Goal: Task Accomplishment & Management: Contribute content

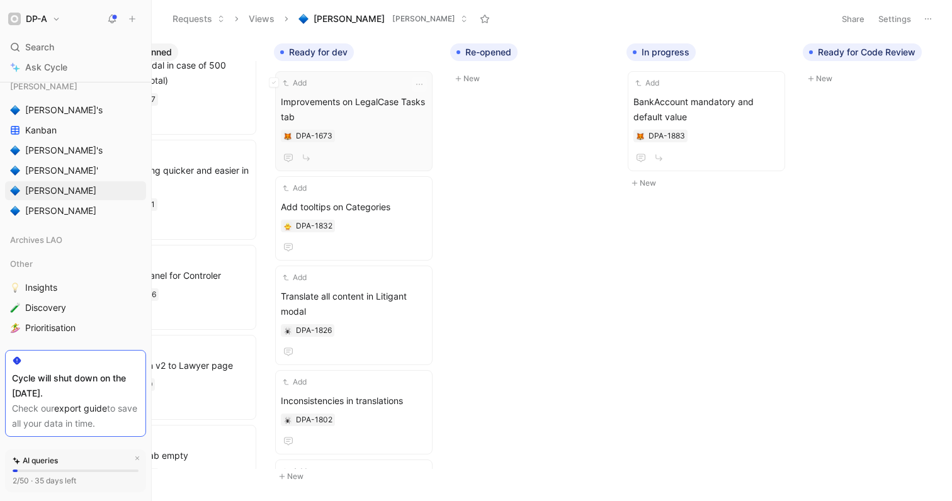
click at [368, 121] on span "Improvements on LegalCase Tasks tab" at bounding box center [354, 109] width 146 height 30
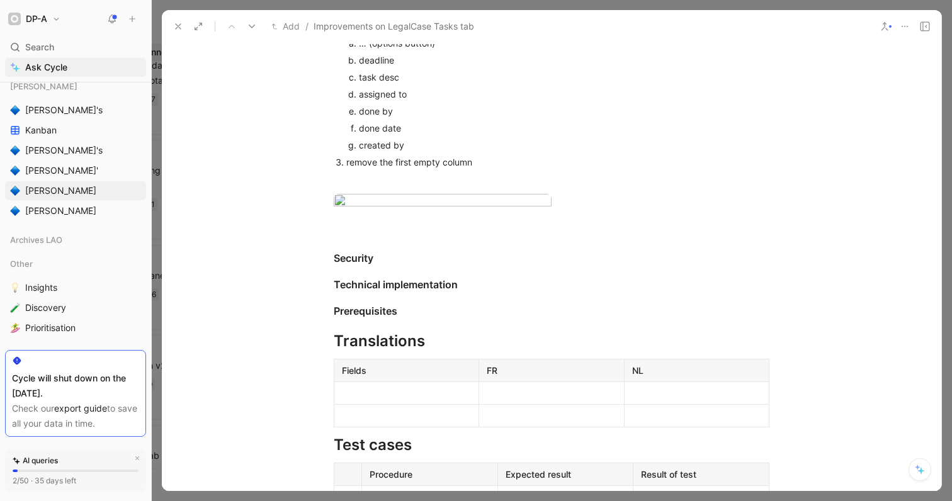
scroll to position [424, 0]
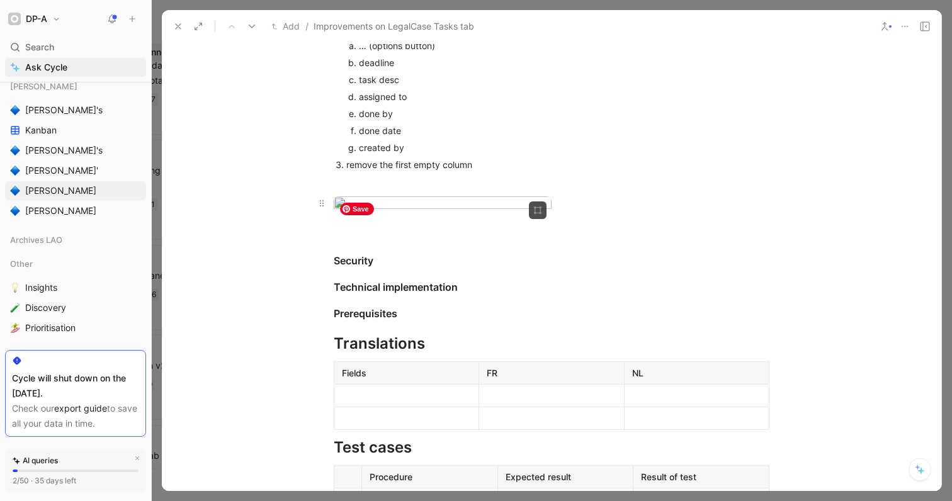
click at [471, 300] on body "DP-A Search ⌘ K Ask Cycle Workspace Home G then H Feedback G then F Requests G …" at bounding box center [476, 250] width 952 height 501
click at [556, 159] on div "remove the first empty column" at bounding box center [557, 164] width 423 height 13
click at [175, 26] on icon at bounding box center [178, 26] width 10 height 10
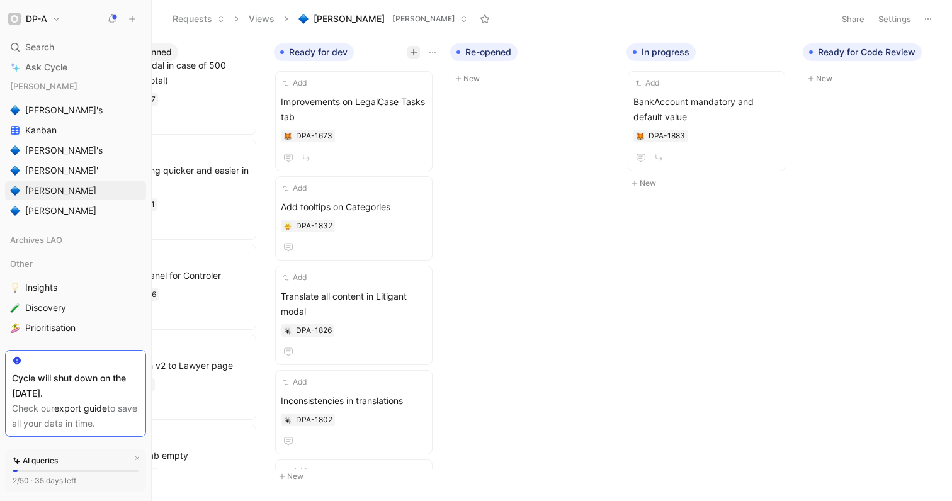
click at [418, 50] on button "button" at bounding box center [413, 52] width 13 height 13
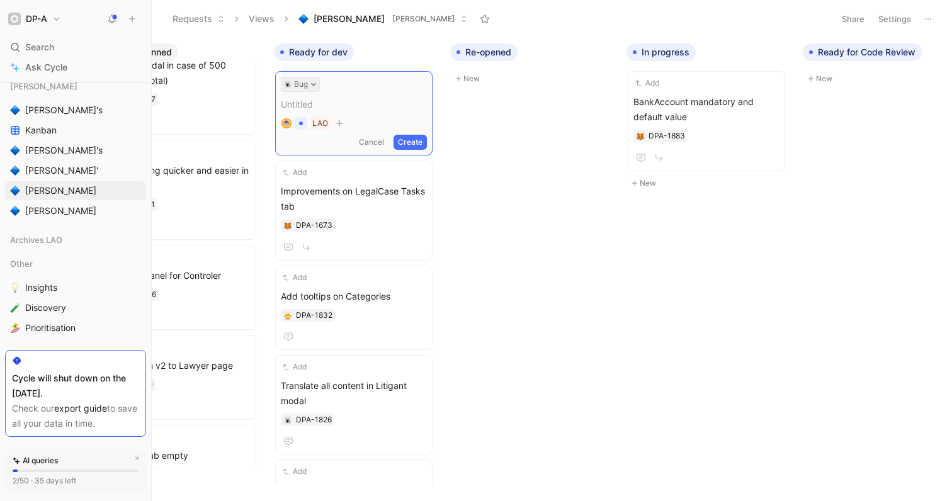
click at [308, 85] on button "Bug" at bounding box center [300, 84] width 39 height 15
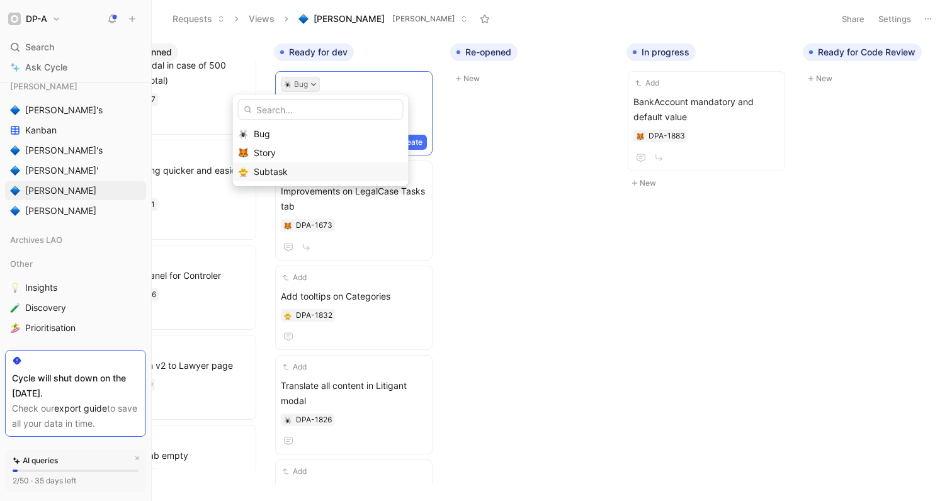
click at [303, 167] on div "Subtask" at bounding box center [328, 171] width 149 height 15
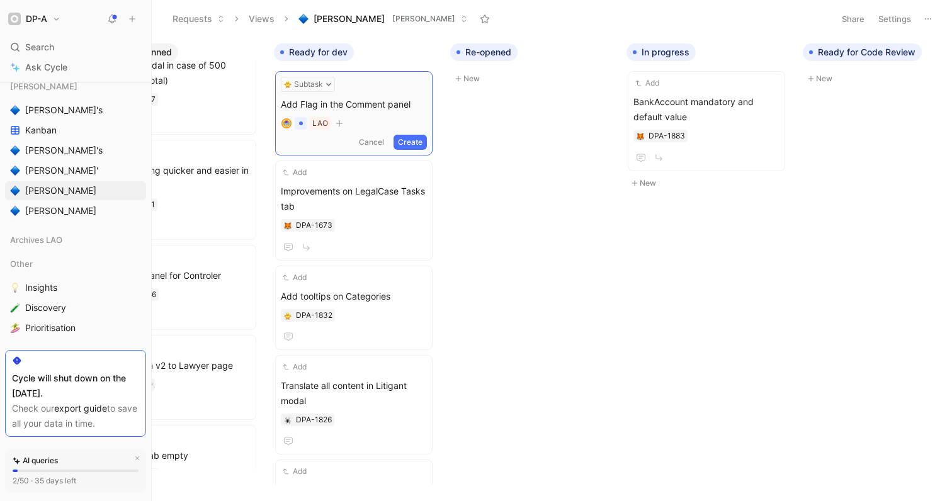
click at [419, 140] on button "Create" at bounding box center [409, 142] width 33 height 15
click at [352, 110] on div "Add Flag in the Comment panel DPA-1897" at bounding box center [354, 121] width 146 height 55
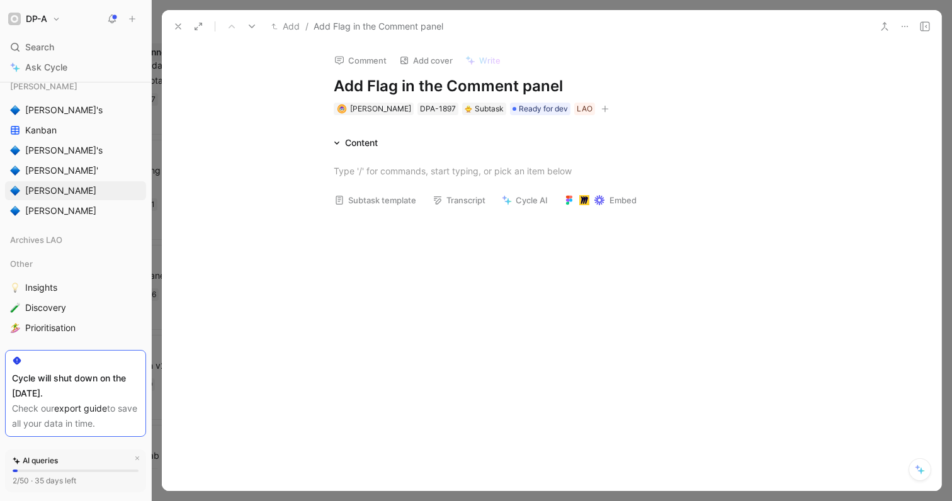
click at [370, 202] on button "Subtask template" at bounding box center [375, 200] width 93 height 18
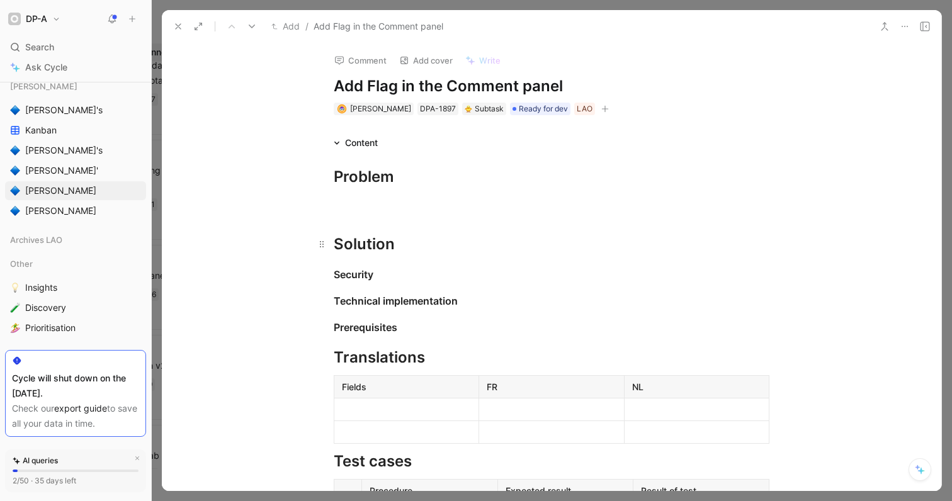
click at [400, 251] on div "Solution" at bounding box center [552, 244] width 436 height 23
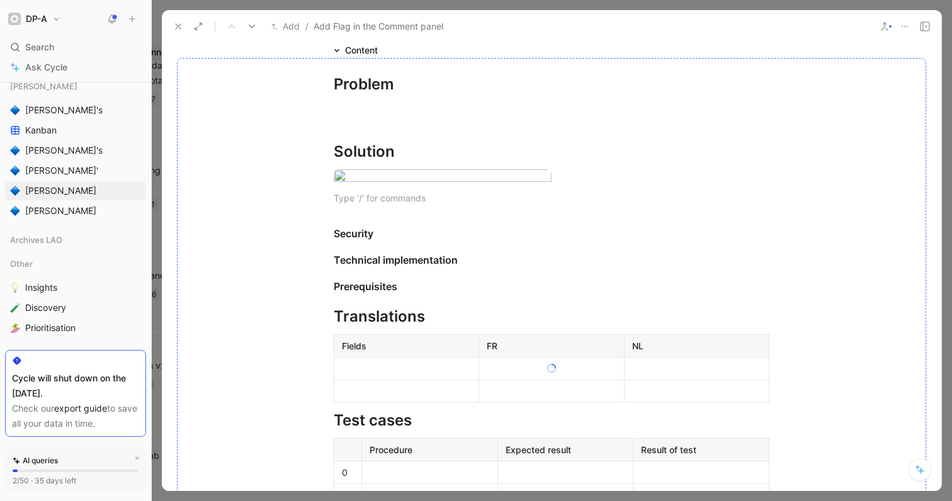
scroll to position [96, 0]
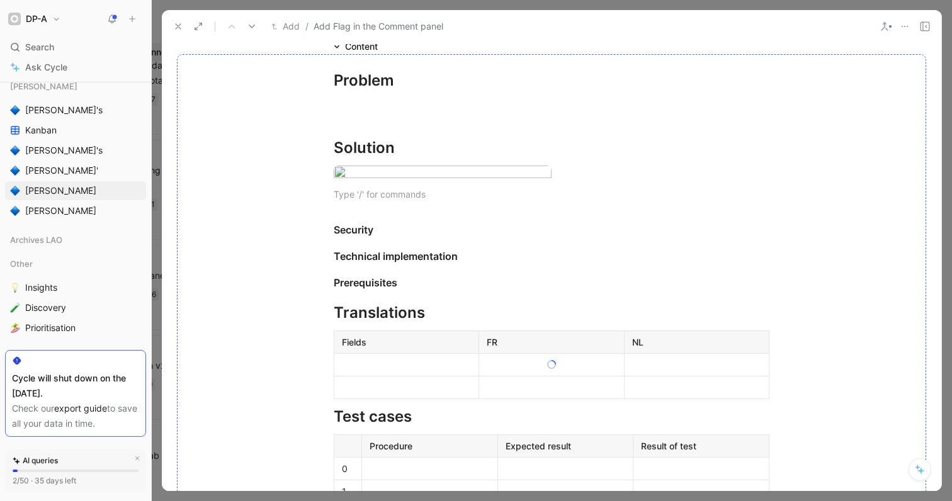
click at [377, 257] on div at bounding box center [551, 364] width 749 height 621
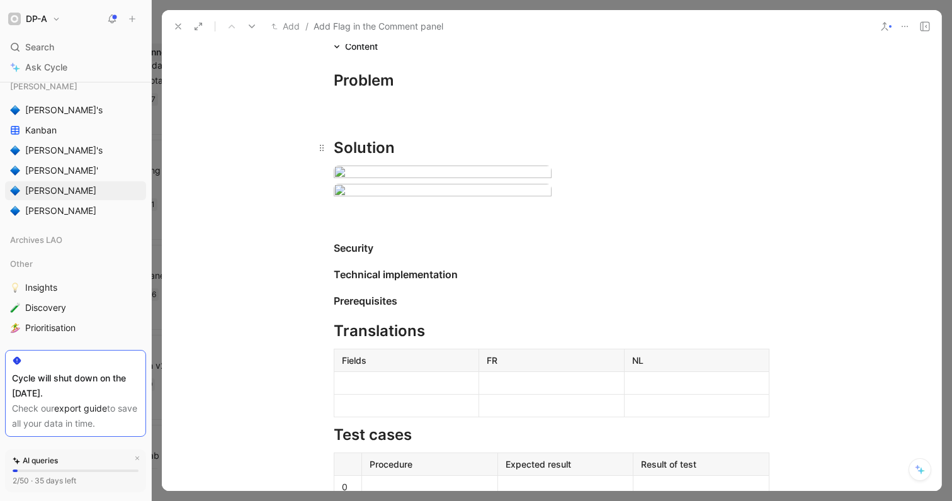
click at [414, 147] on div "Solution" at bounding box center [552, 148] width 436 height 23
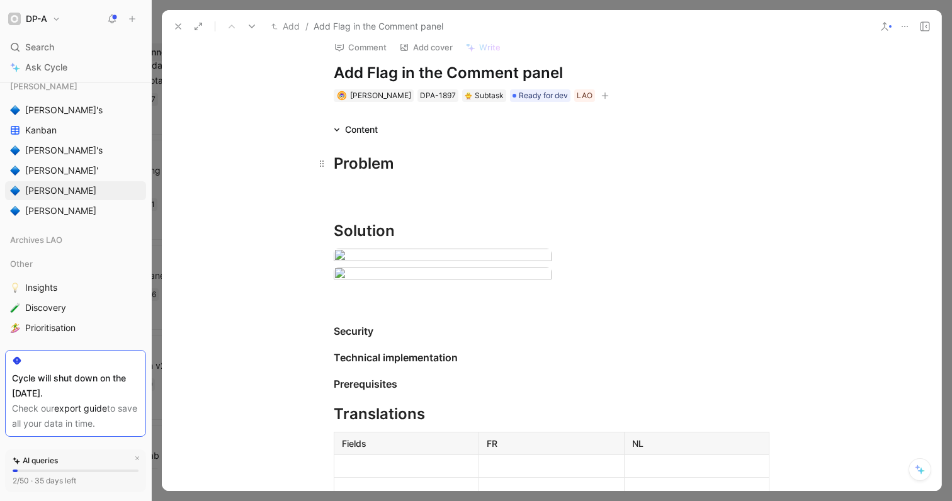
scroll to position [11, 0]
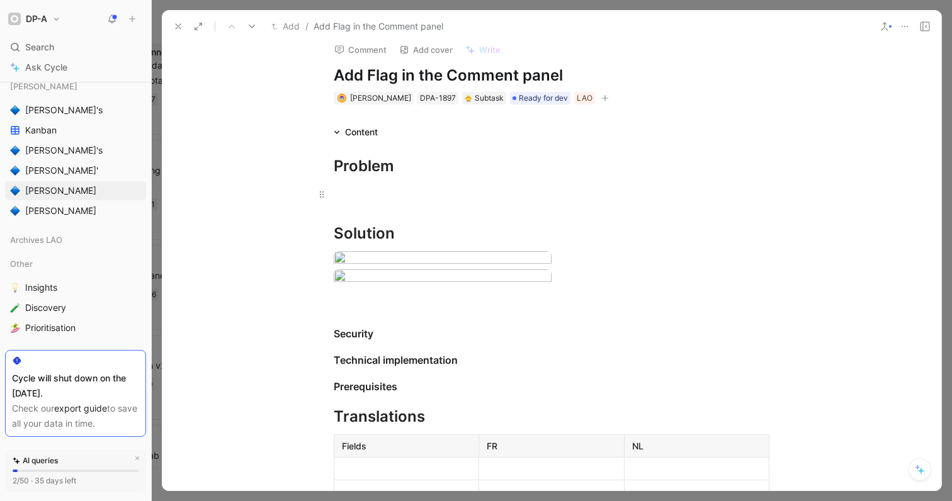
click at [356, 190] on div at bounding box center [552, 194] width 436 height 13
click at [405, 236] on div "Solution" at bounding box center [552, 233] width 436 height 23
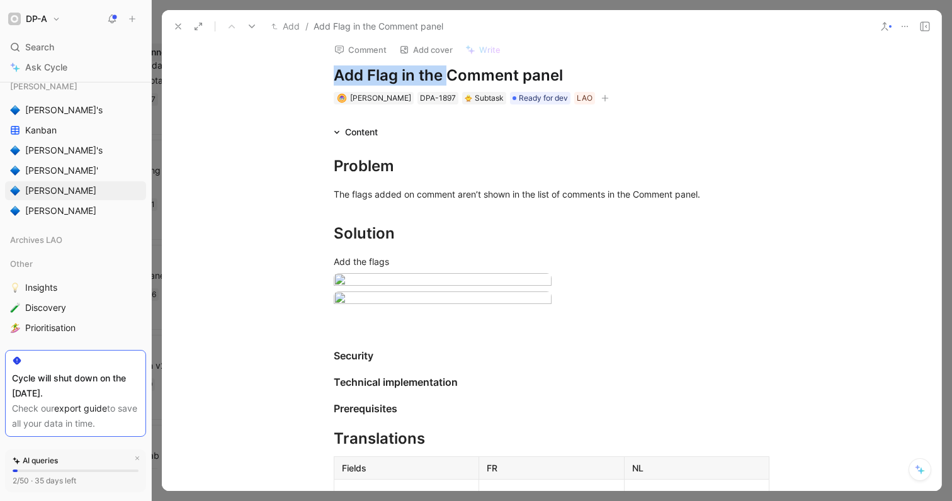
drag, startPoint x: 337, startPoint y: 74, endPoint x: 451, endPoint y: 83, distance: 114.3
click at [451, 83] on h1 "Add Flag in the Comment panel" at bounding box center [552, 75] width 436 height 20
click at [536, 77] on h1 "Improvements on Comment panel" at bounding box center [552, 75] width 436 height 20
click at [334, 263] on div "Add the flags" at bounding box center [552, 261] width 436 height 13
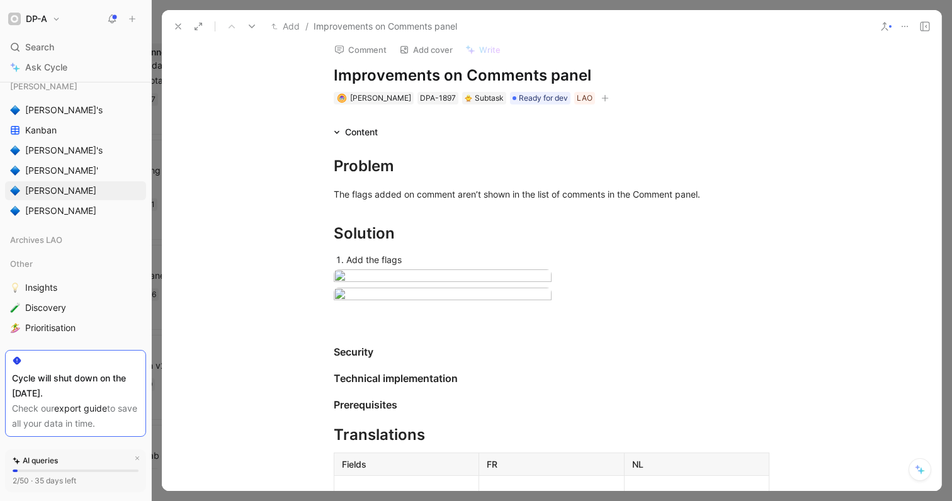
click at [415, 259] on div "Add the flags" at bounding box center [557, 259] width 423 height 13
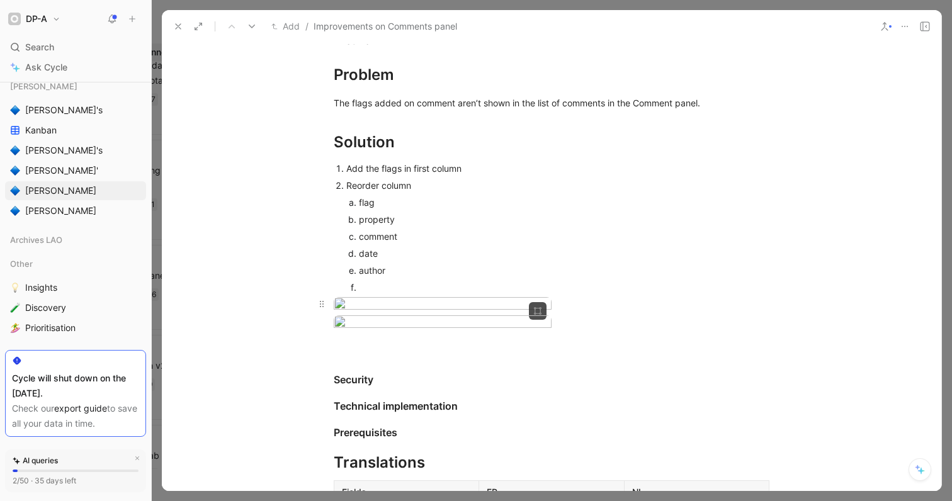
scroll to position [99, 0]
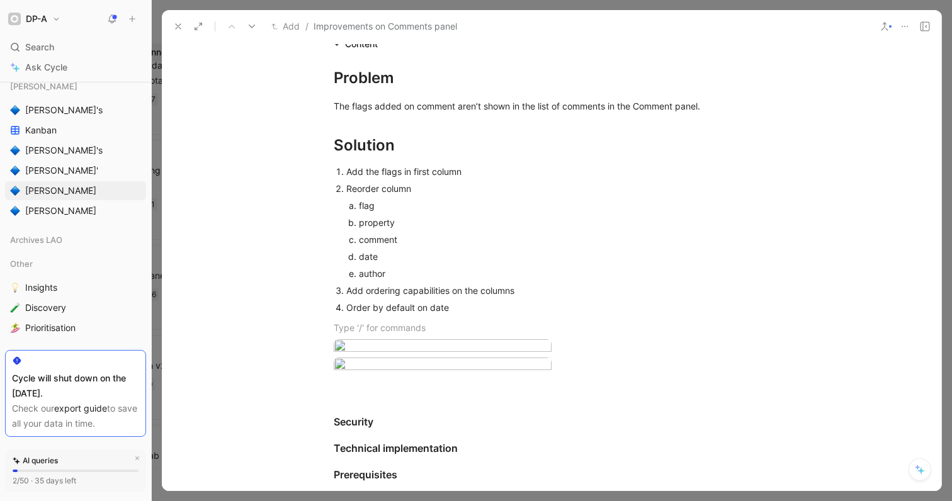
click at [448, 252] on div "date" at bounding box center [552, 256] width 386 height 13
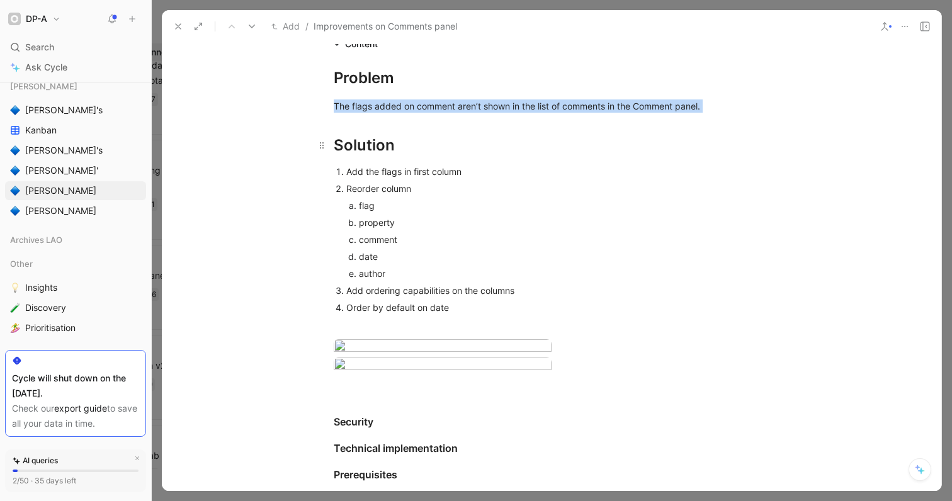
drag, startPoint x: 335, startPoint y: 107, endPoint x: 730, endPoint y: 118, distance: 394.8
click at [731, 120] on div "Problem The flags added on comment aren’t shown in the list of comments in the …" at bounding box center [551, 389] width 779 height 675
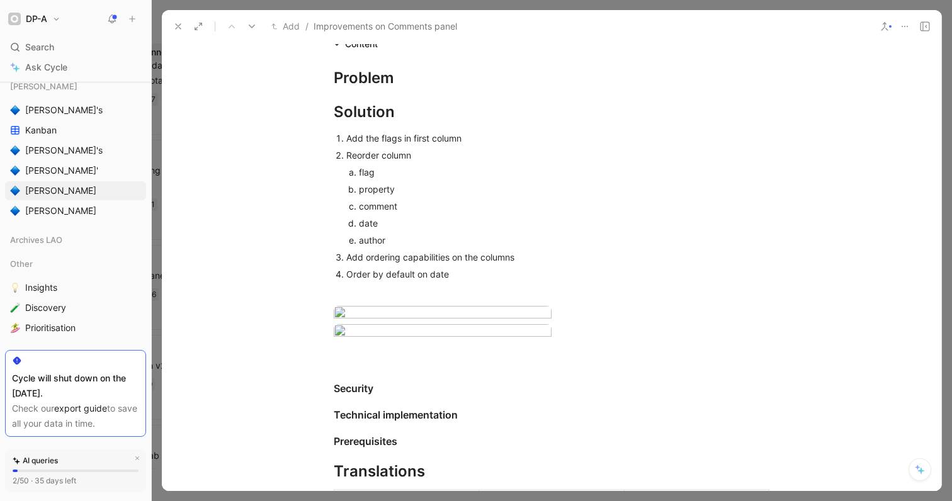
click at [470, 141] on div "Add the flags in first column" at bounding box center [557, 138] width 423 height 13
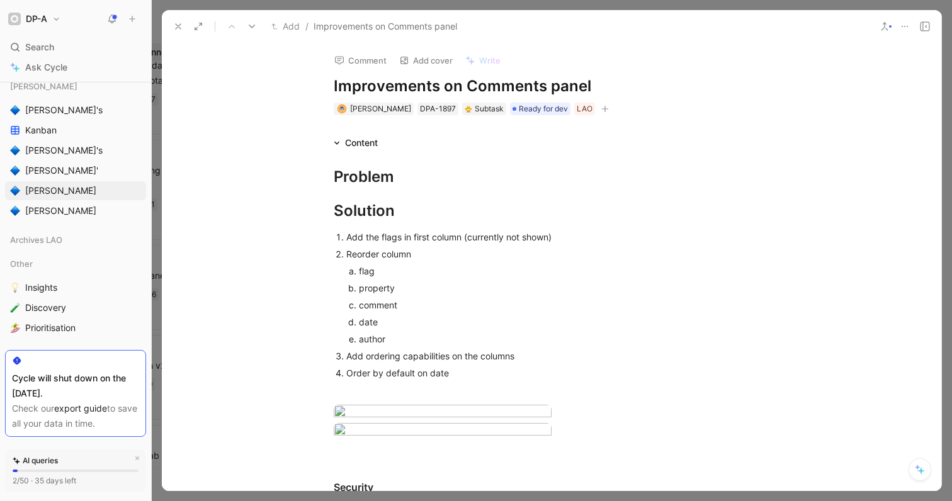
click at [179, 28] on icon at bounding box center [178, 26] width 10 height 10
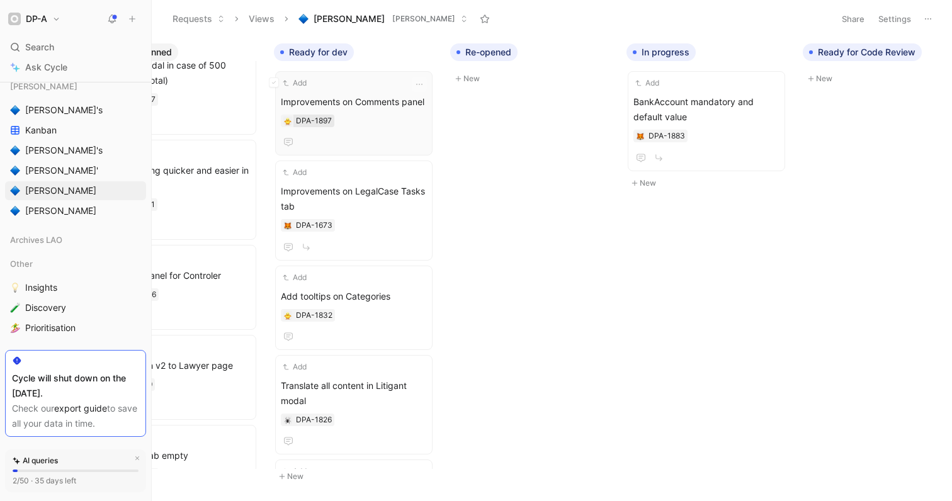
click at [307, 122] on div "DPA-1897" at bounding box center [314, 121] width 36 height 13
